Goal: Transaction & Acquisition: Purchase product/service

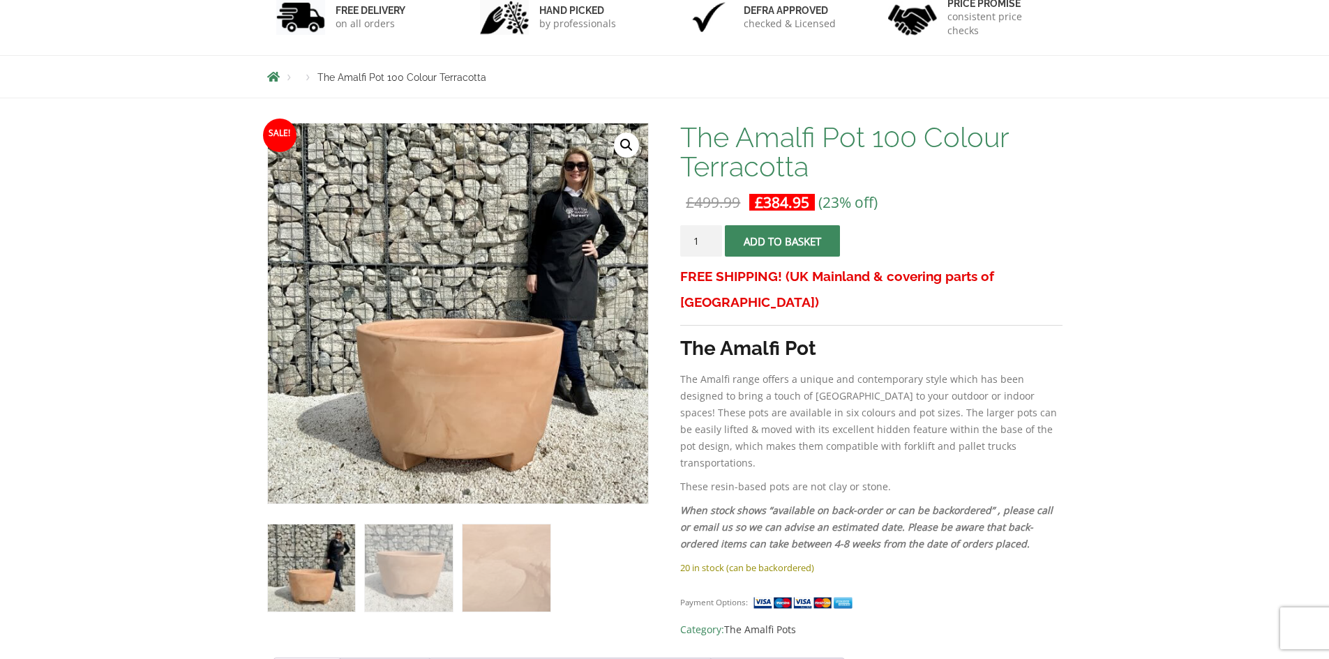
scroll to position [45, 0]
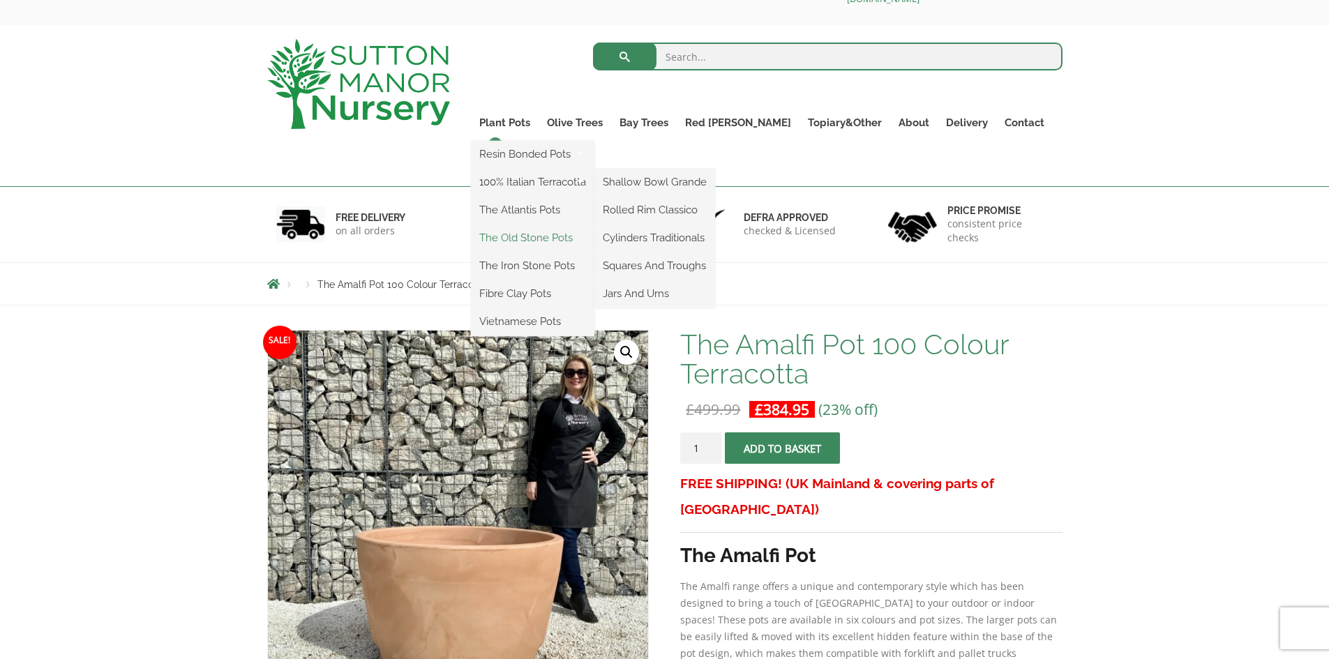
click at [566, 244] on link "The Old Stone Pots" at bounding box center [533, 237] width 124 height 21
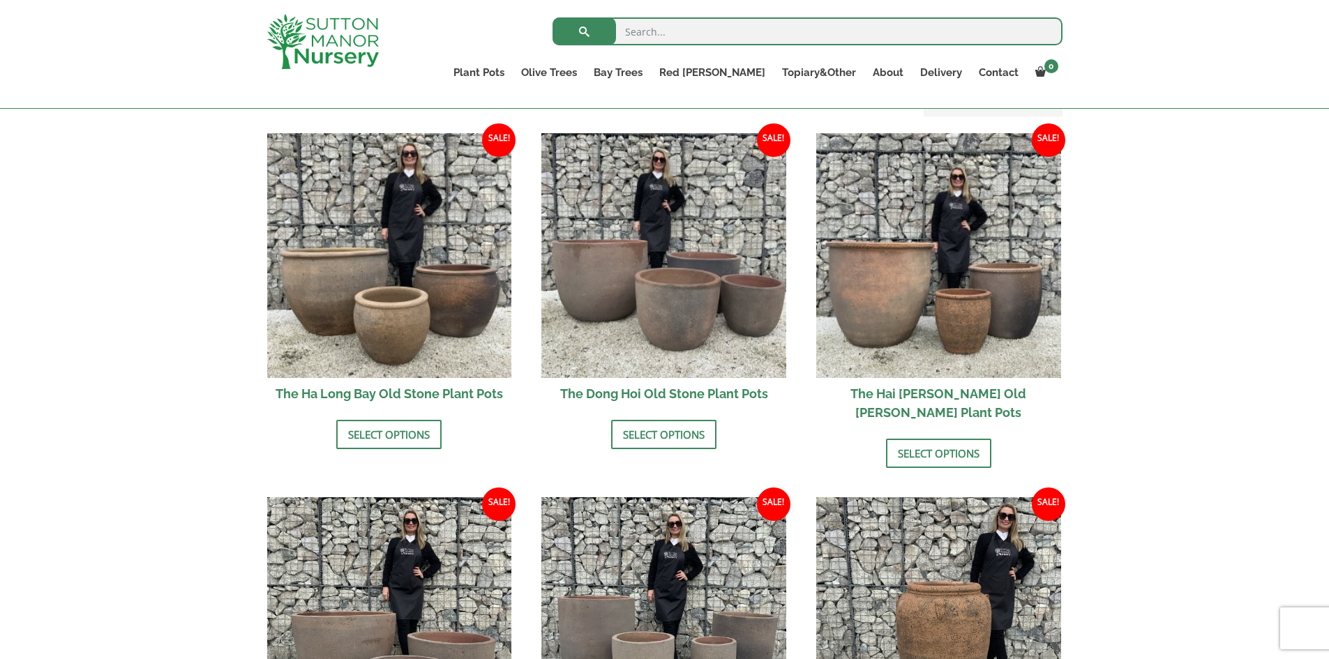
scroll to position [558, 0]
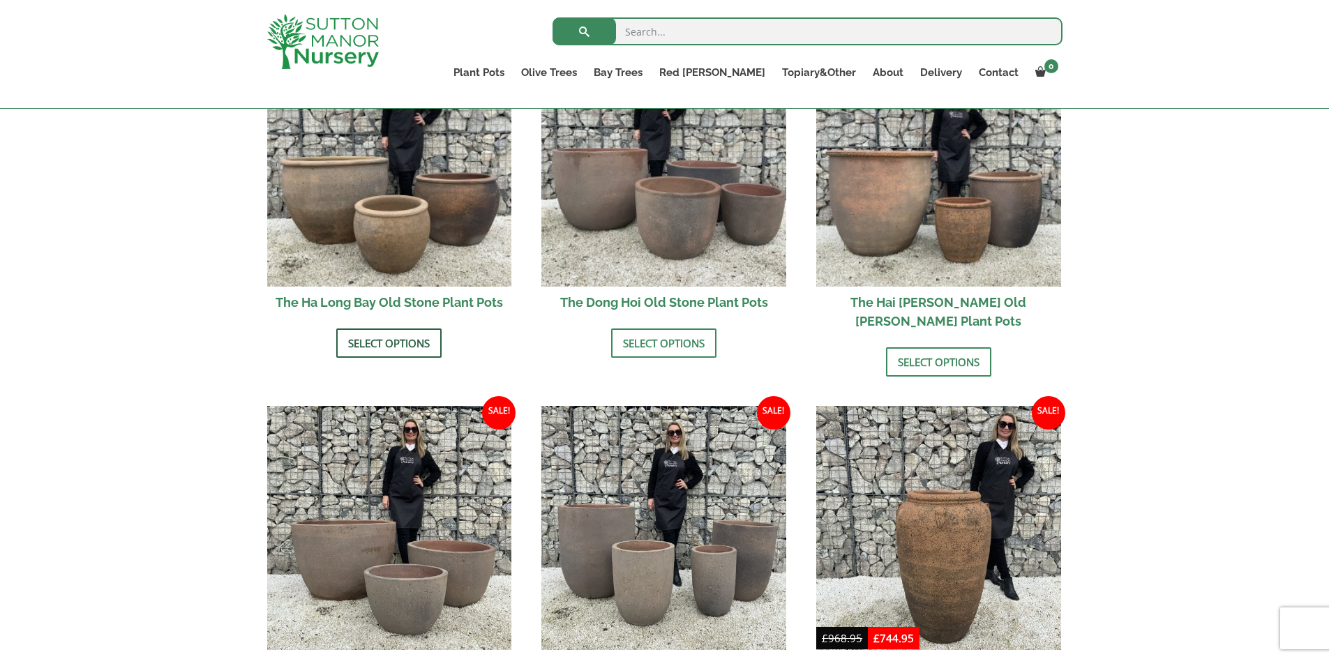
click at [396, 345] on link "Select options" at bounding box center [388, 343] width 105 height 29
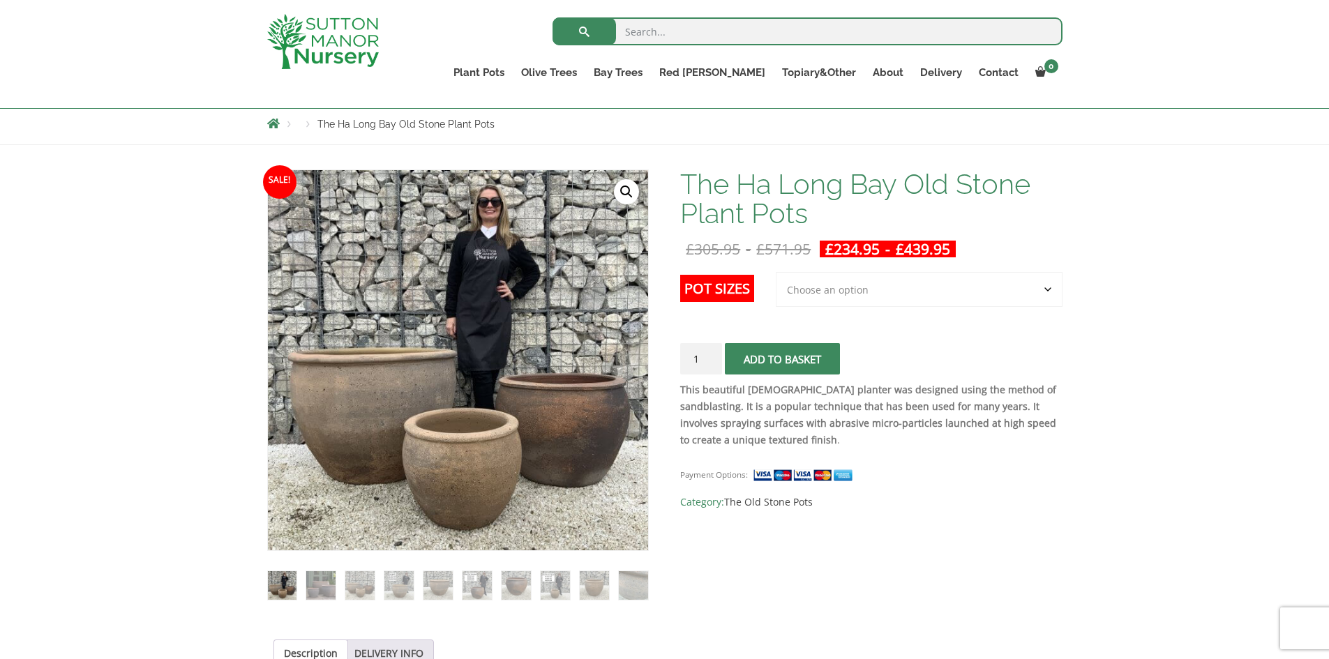
scroll to position [209, 0]
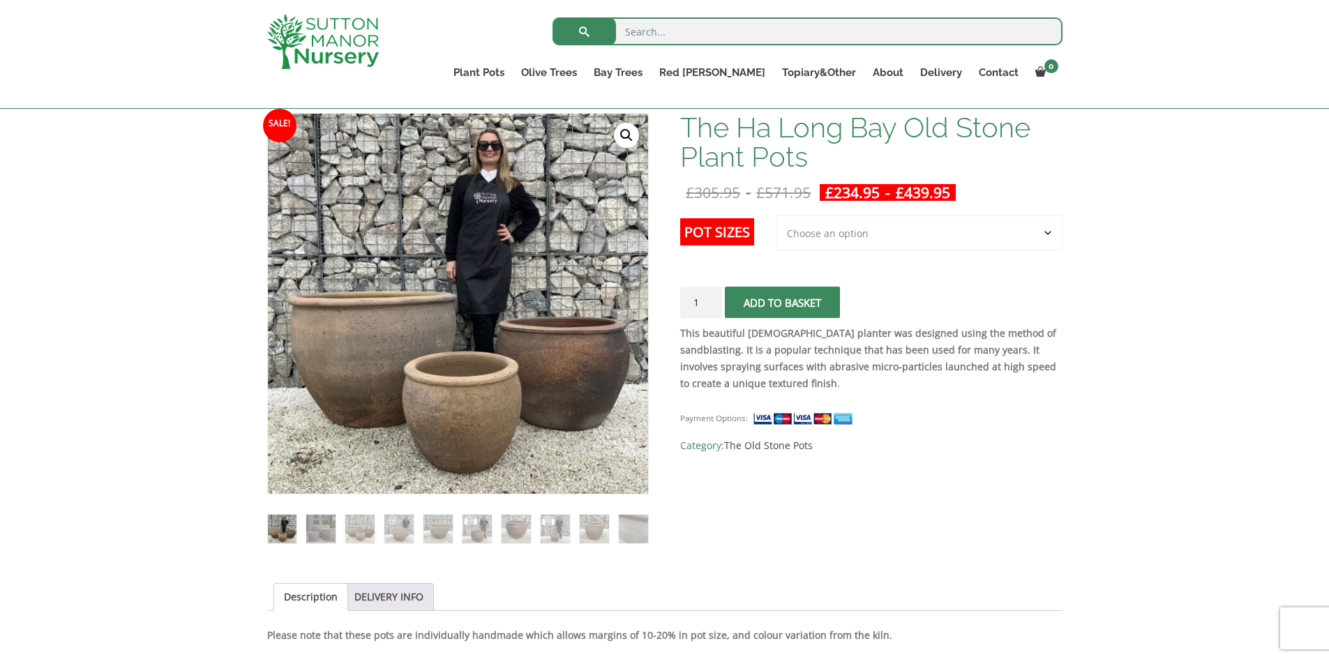
click at [1047, 239] on select "Choose an option 3rd to Largest Pot In The Picture 2nd to Largest Pot In The Pi…" at bounding box center [919, 233] width 287 height 35
click at [777, 216] on select "Choose an option 3rd to Largest Pot In The Picture 2nd to Largest Pot In The Pi…" at bounding box center [919, 233] width 287 height 35
select select "3rd to Largest Pot In The Picture"
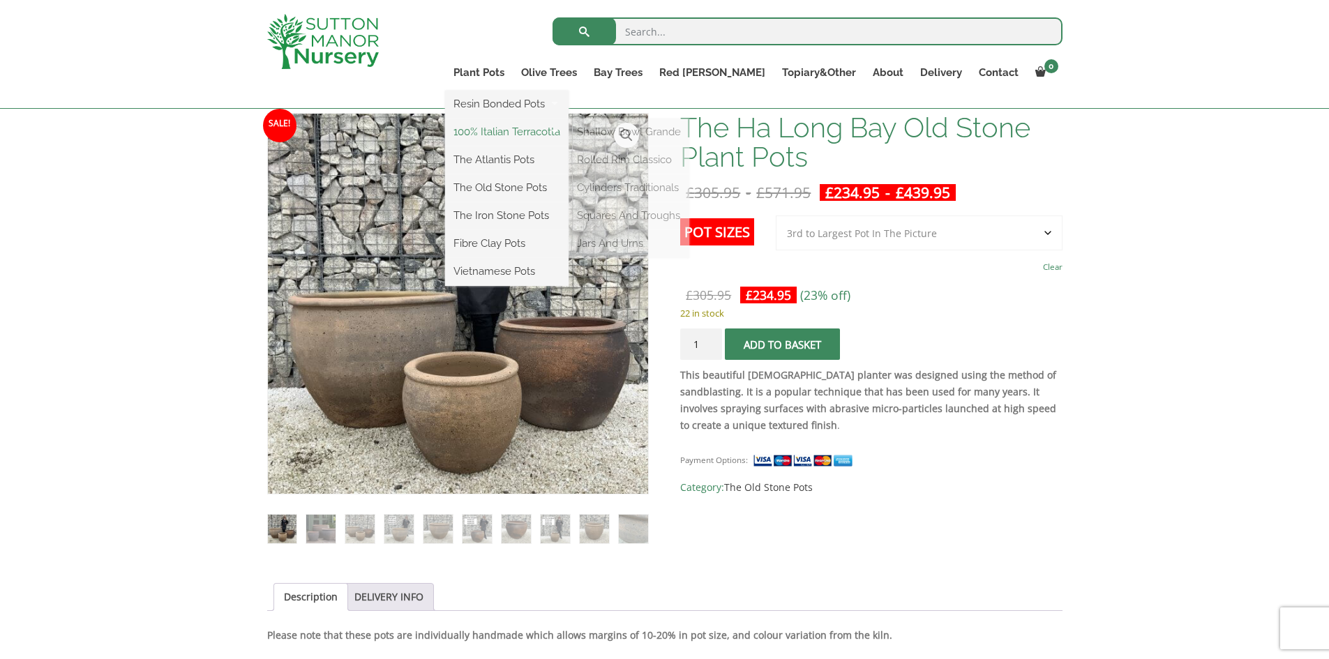
click at [557, 127] on link "100% Italian Terracotta" at bounding box center [507, 131] width 124 height 21
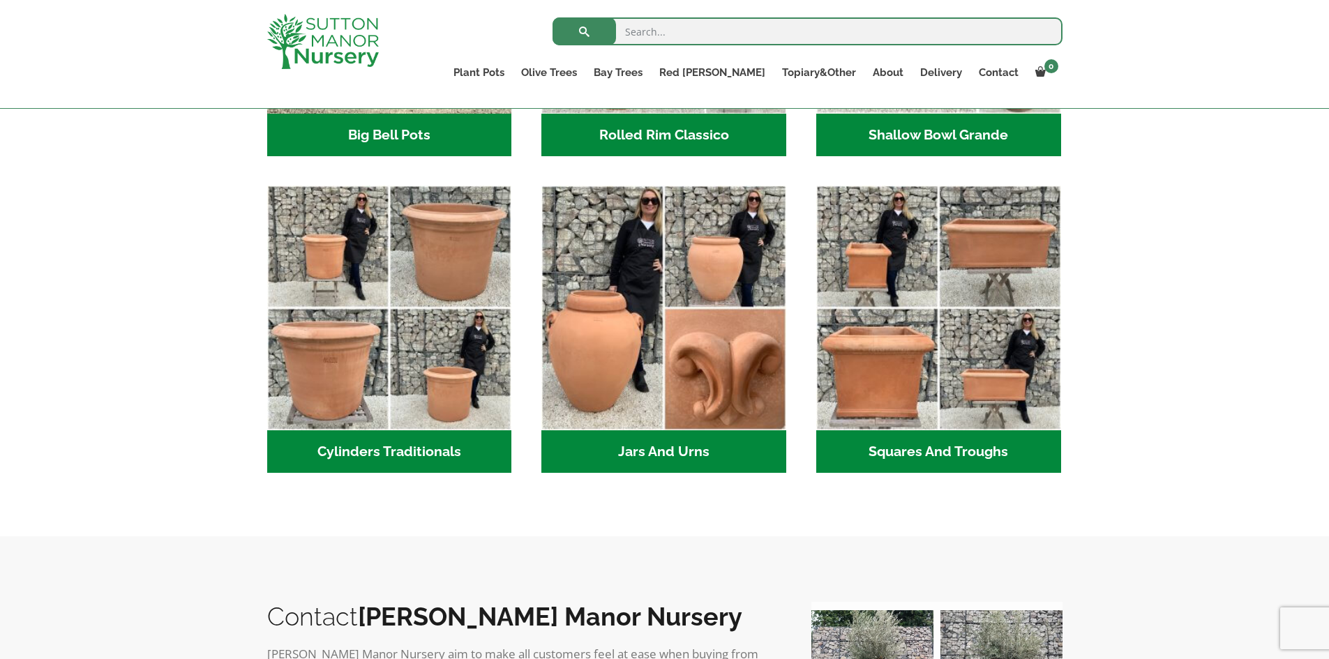
scroll to position [558, 0]
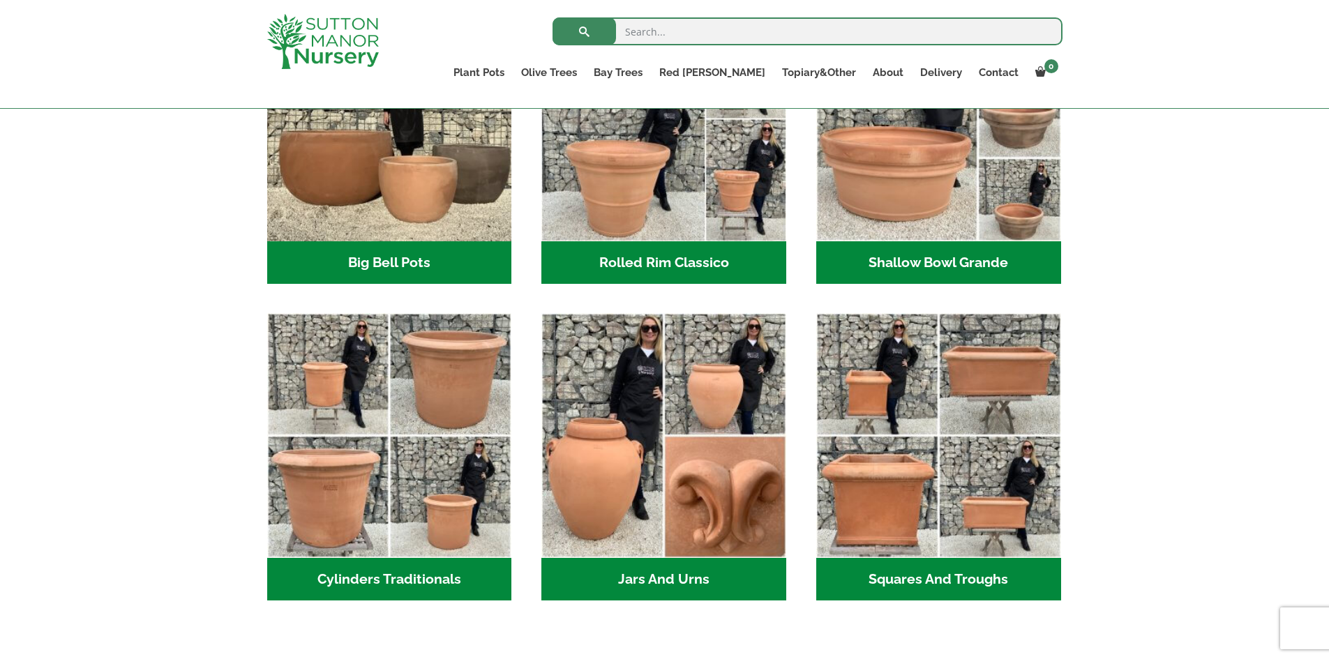
click at [398, 583] on h2 "Cylinders Traditionals (2)" at bounding box center [389, 579] width 245 height 43
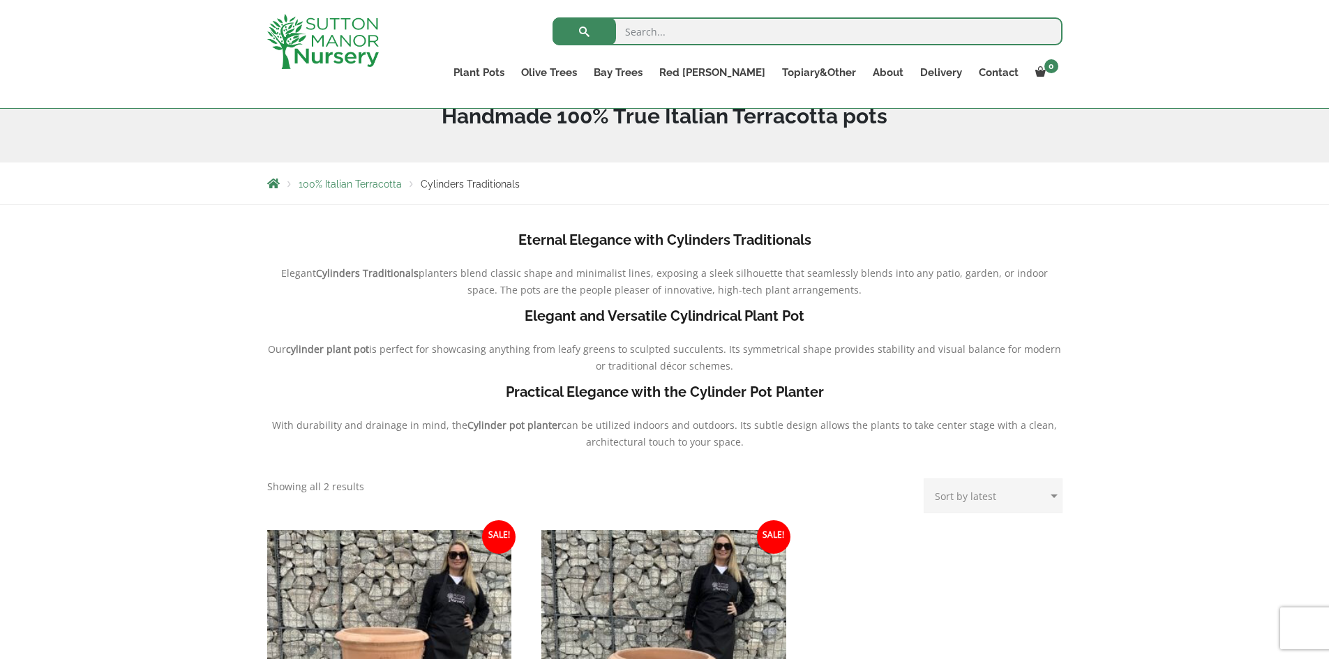
scroll to position [419, 0]
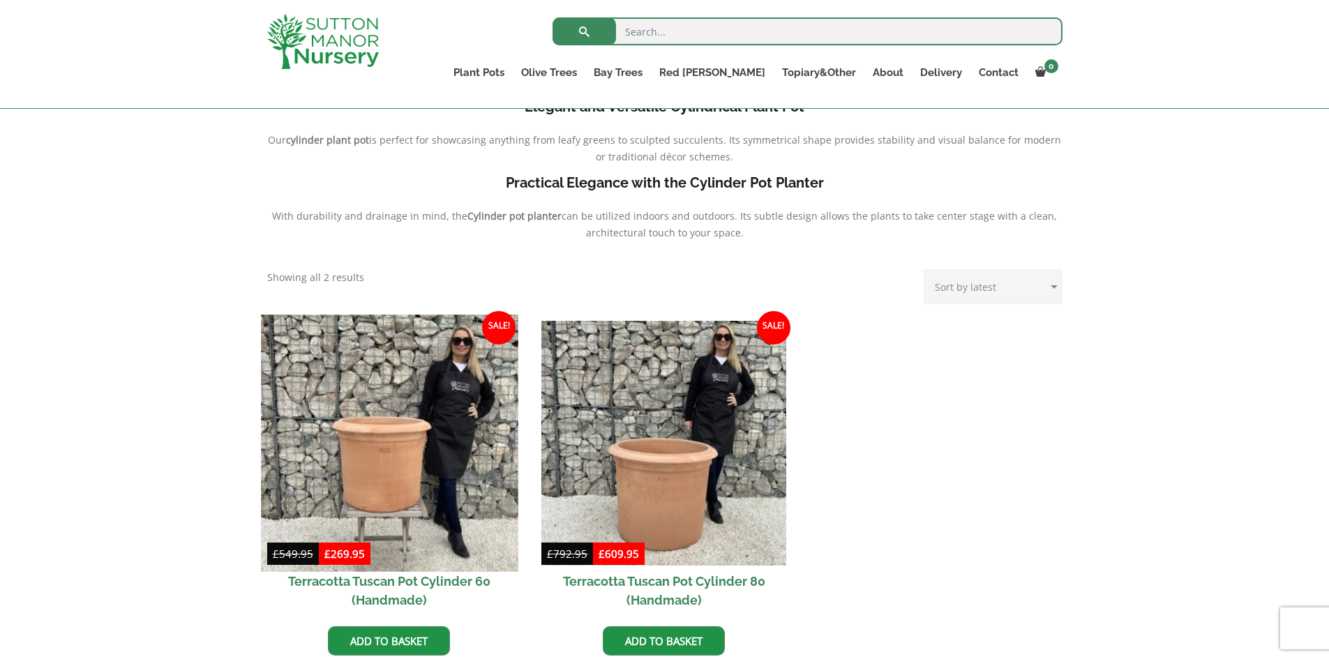
click at [435, 434] on img at bounding box center [389, 443] width 257 height 257
